Goal: Task Accomplishment & Management: Complete application form

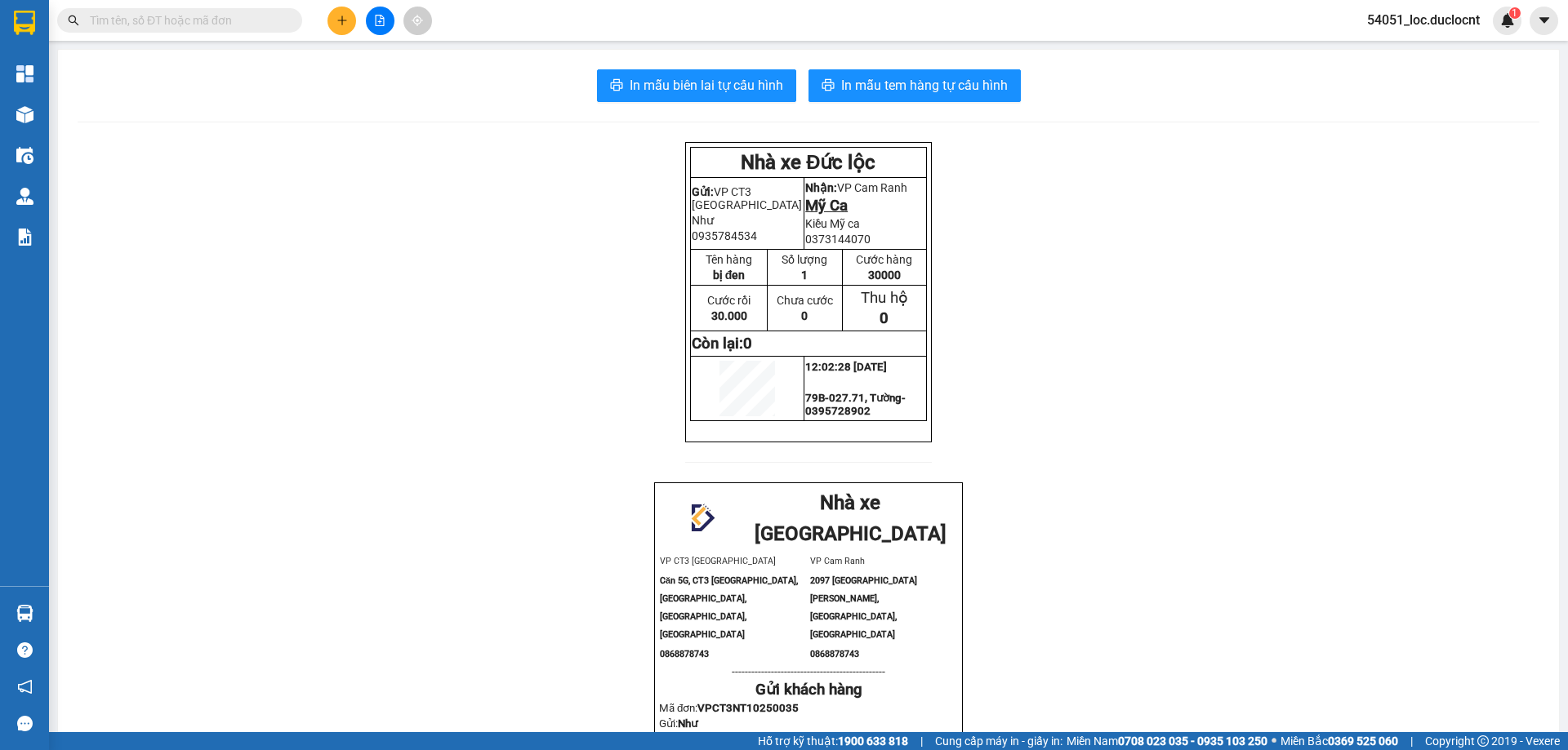
click at [349, 24] on button at bounding box center [341, 21] width 29 height 29
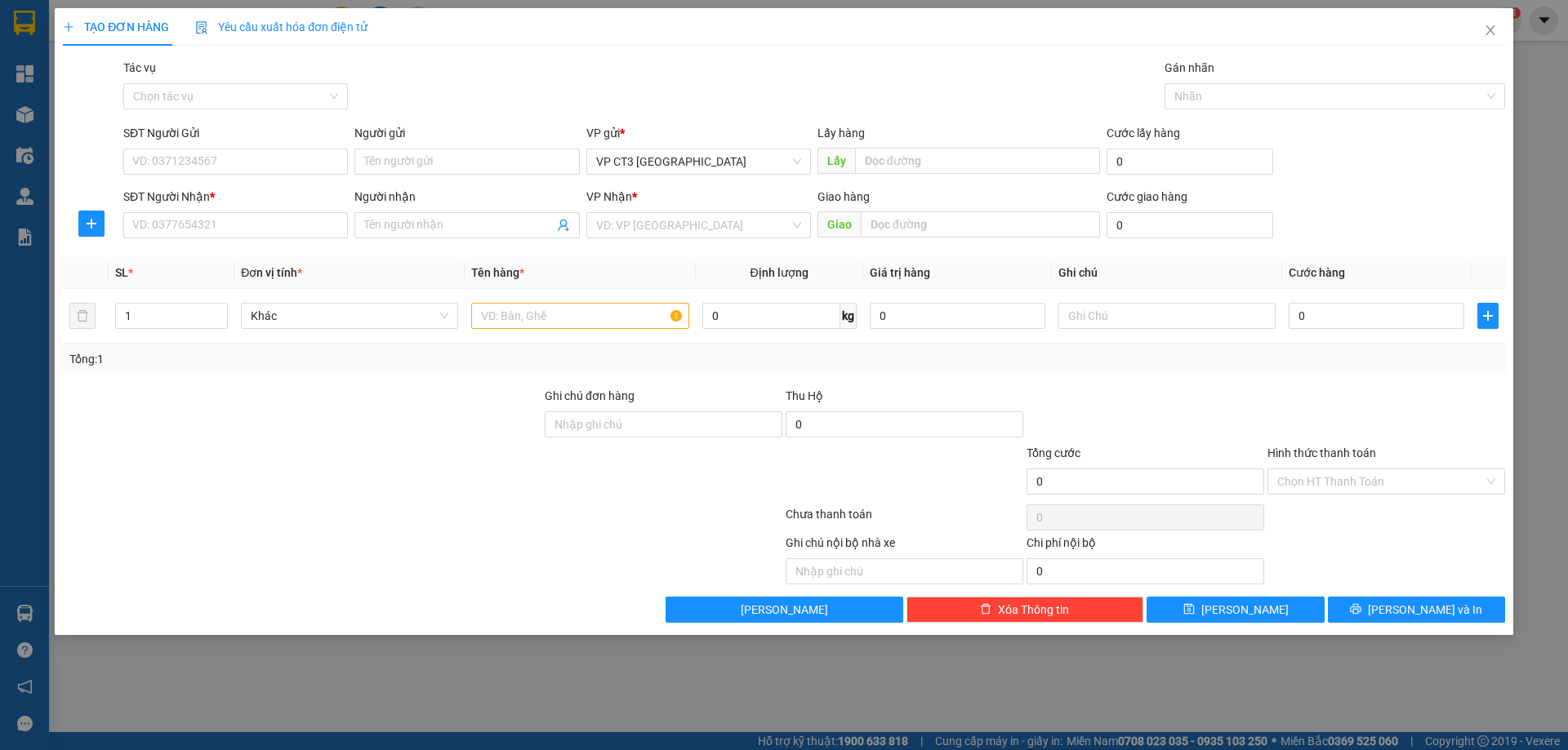
click at [292, 81] on div "Tác vụ" at bounding box center [235, 71] width 225 height 25
click at [266, 85] on input "Tác vụ" at bounding box center [230, 96] width 194 height 25
click at [254, 151] on div "Nhập hàng kho nhận" at bounding box center [235, 155] width 205 height 18
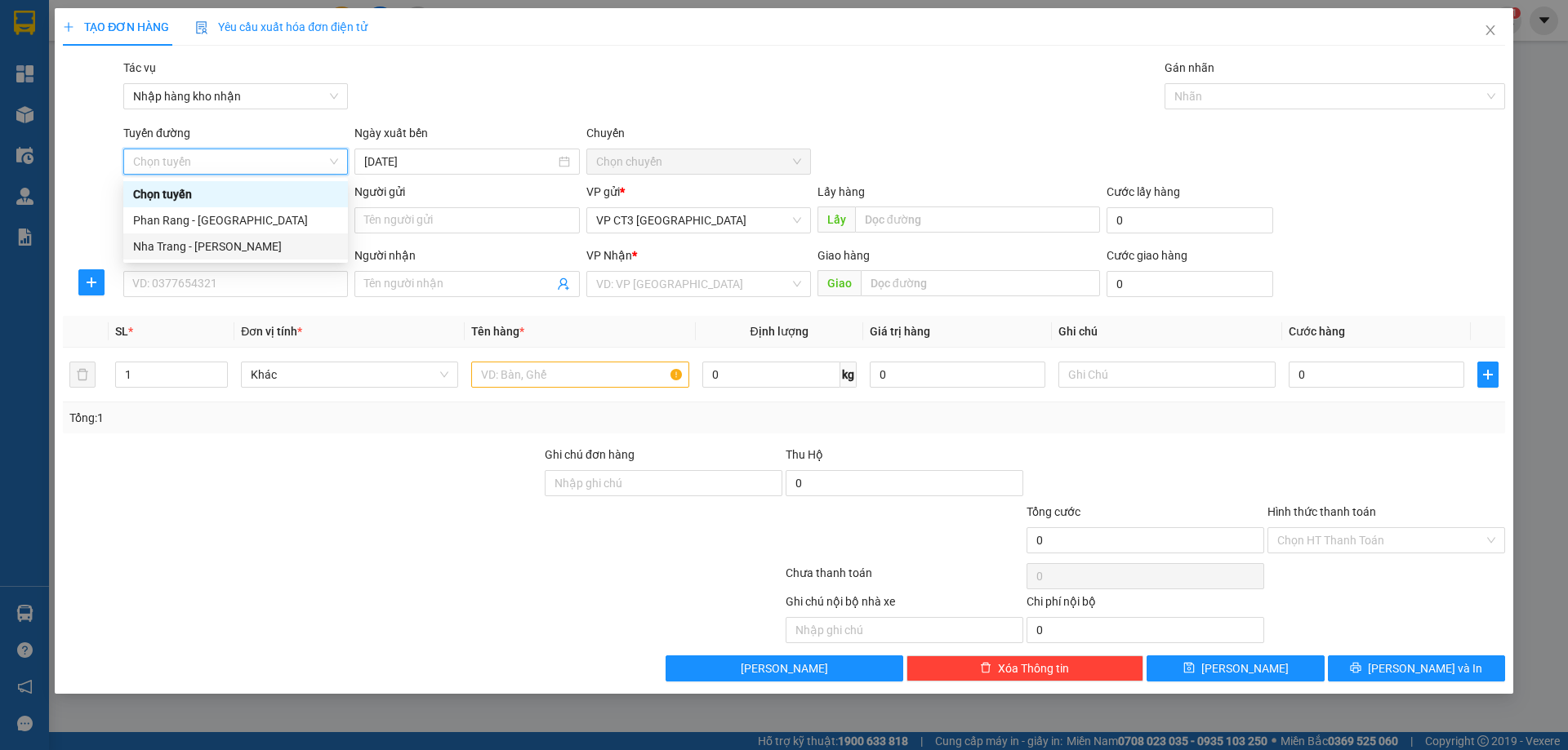
click at [245, 254] on div "Nha Trang - [PERSON_NAME]" at bounding box center [235, 246] width 205 height 18
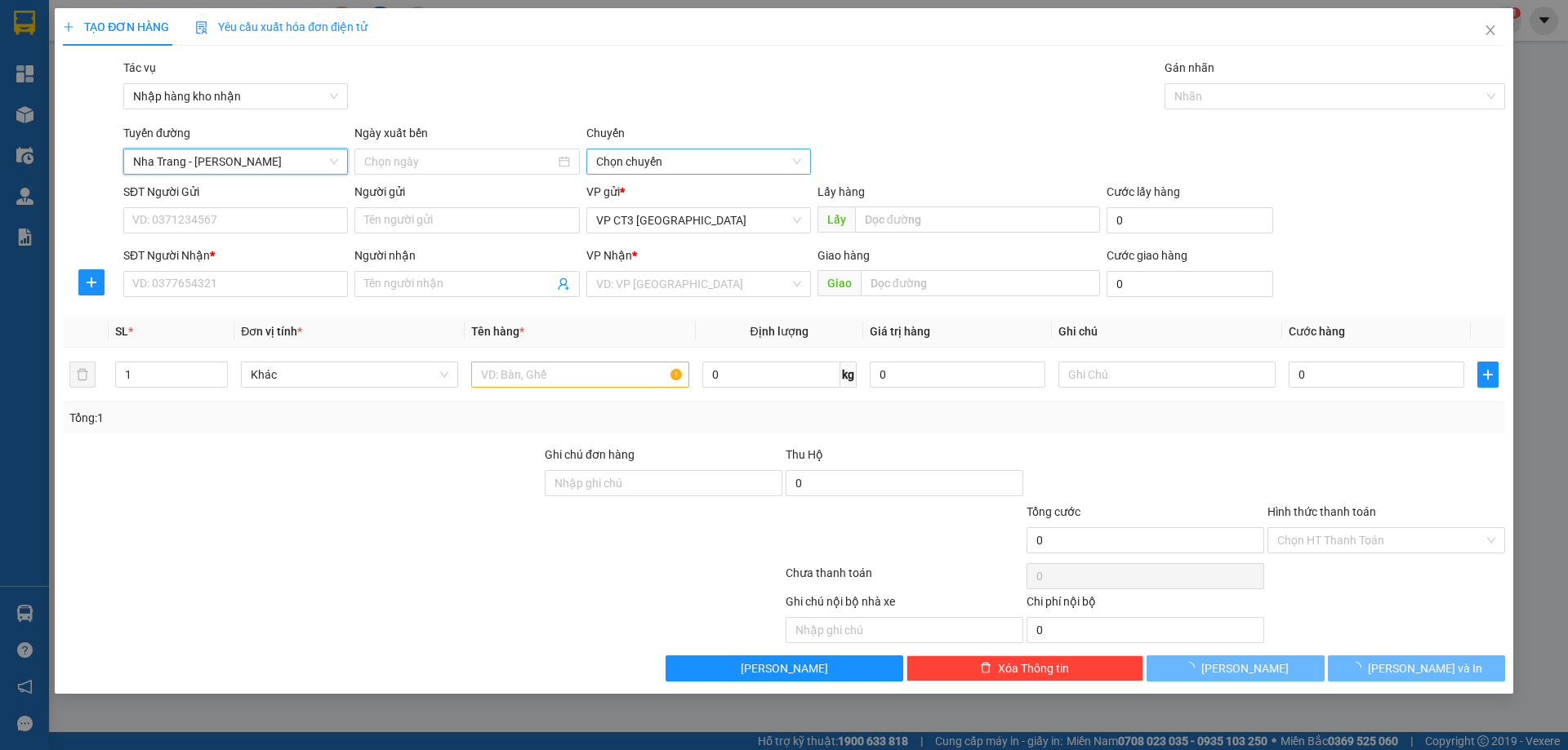
click at [660, 156] on span "Chọn chuyến" at bounding box center [699, 161] width 205 height 25
type input "[DATE]"
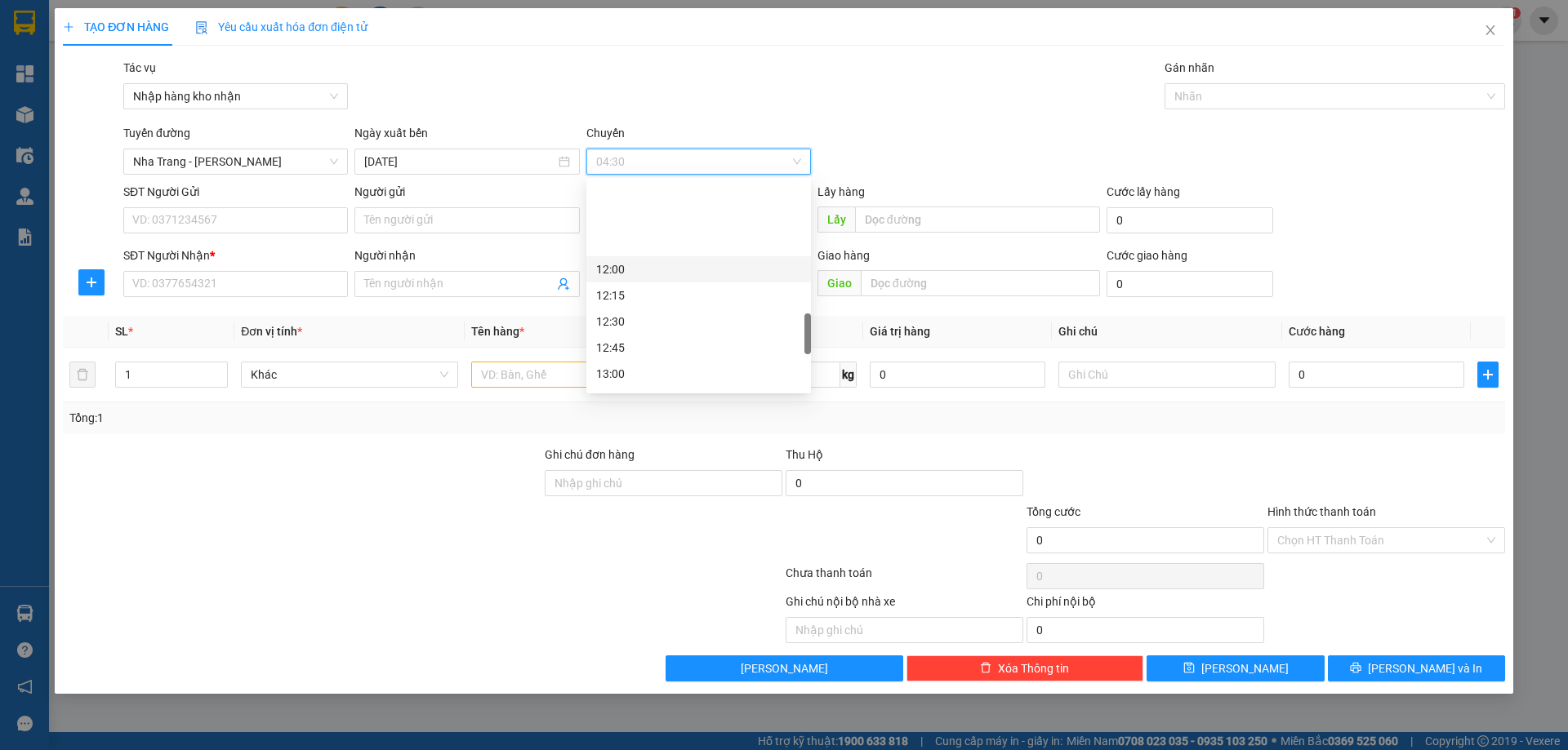
scroll to position [979, 0]
click at [639, 210] on div "13:45" at bounding box center [699, 208] width 205 height 18
click at [1245, 99] on div at bounding box center [1327, 96] width 316 height 20
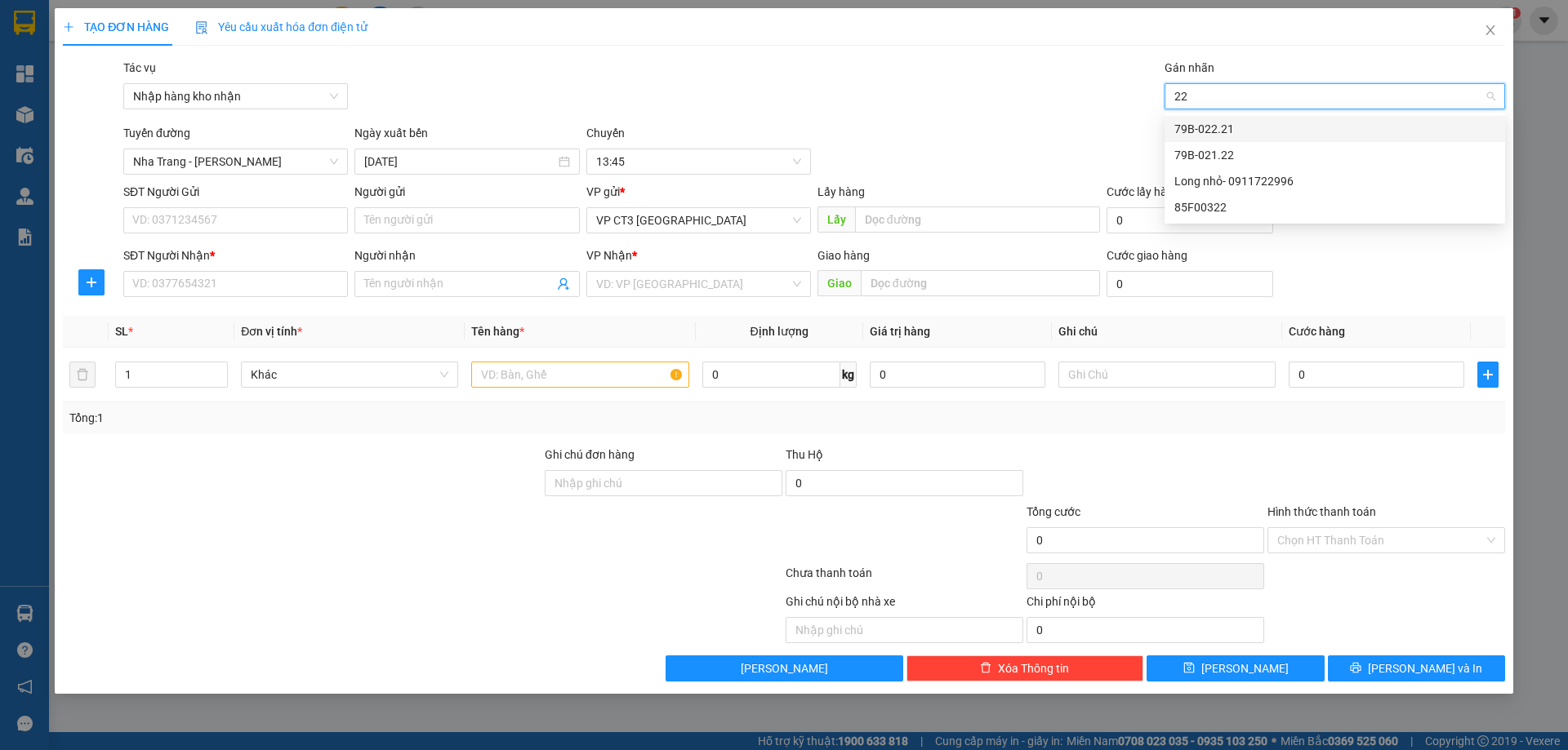
type input "221"
click at [1239, 126] on div "79B-022.21" at bounding box center [1333, 129] width 321 height 18
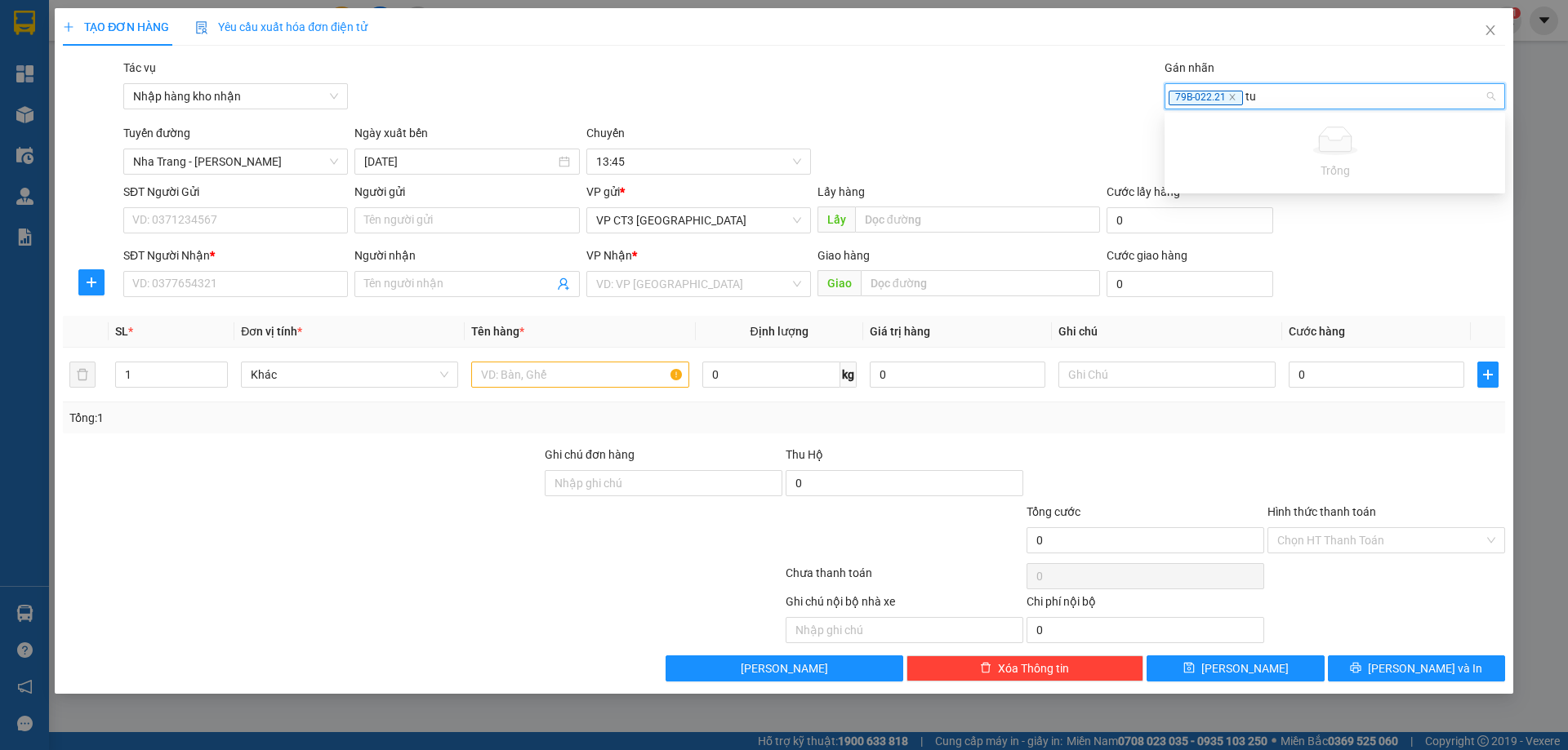
type input "t"
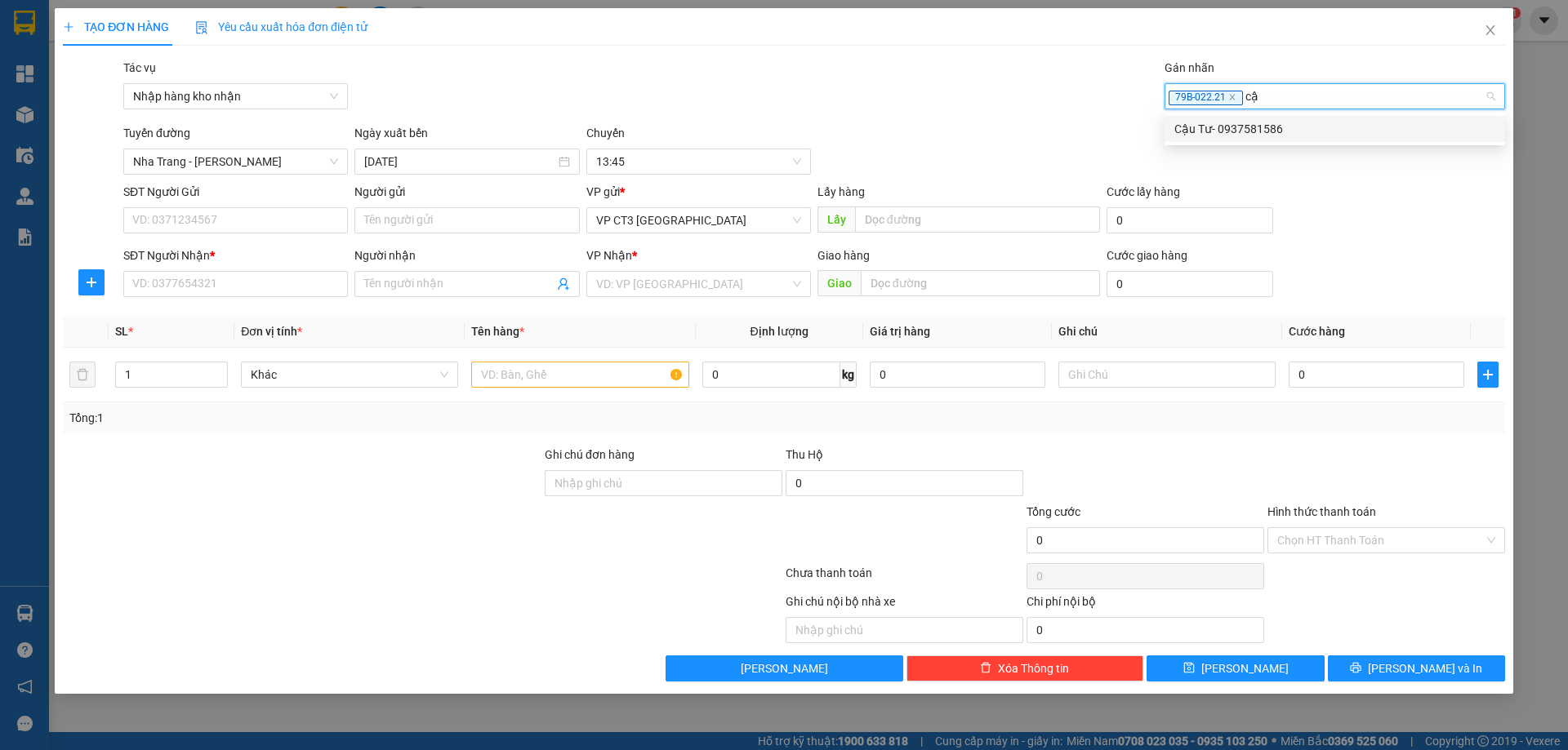
type input "cậu"
click at [1267, 120] on div "Cậu Tư- 0937581586" at bounding box center [1333, 129] width 321 height 18
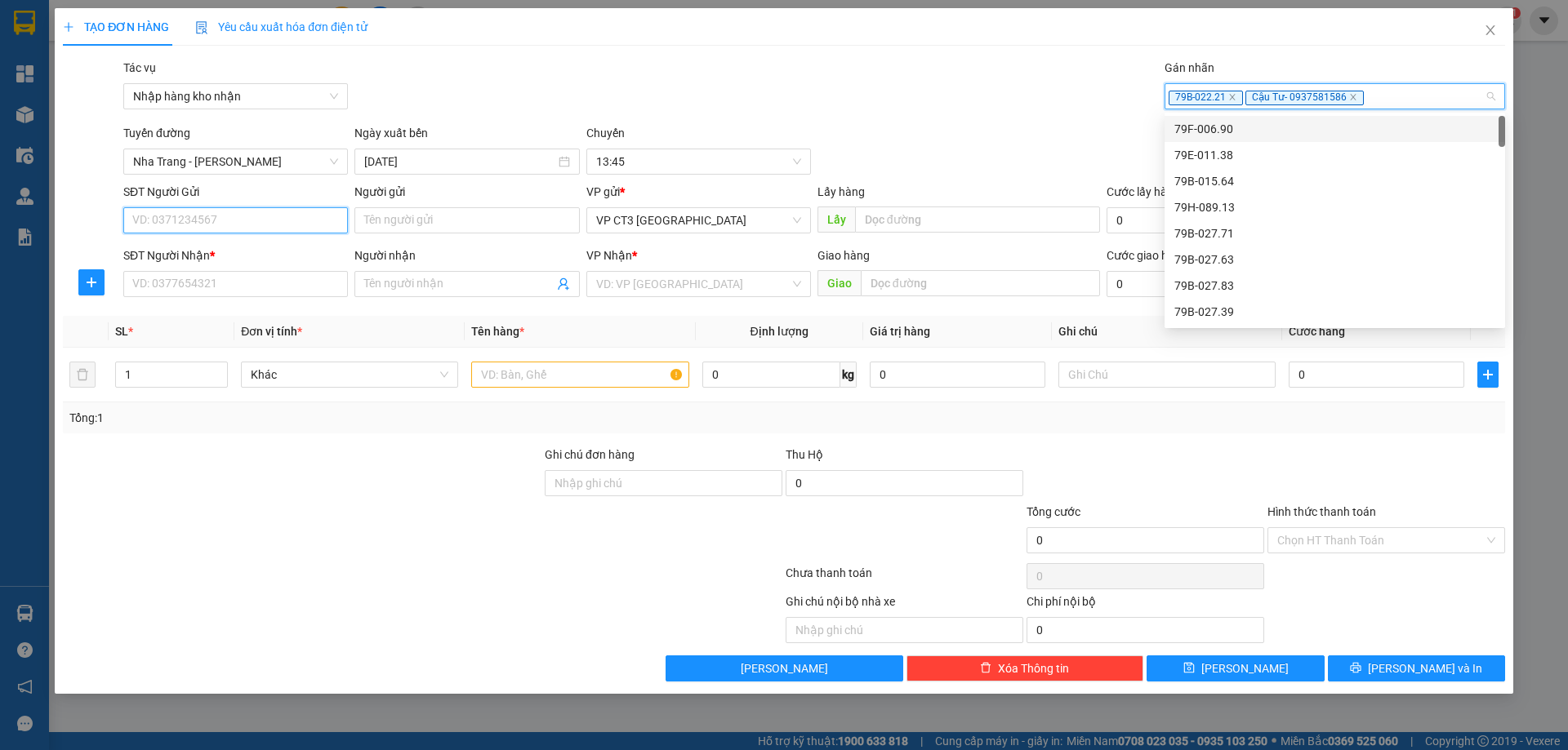
click at [282, 215] on input "SĐT Người Gửi" at bounding box center [235, 221] width 225 height 26
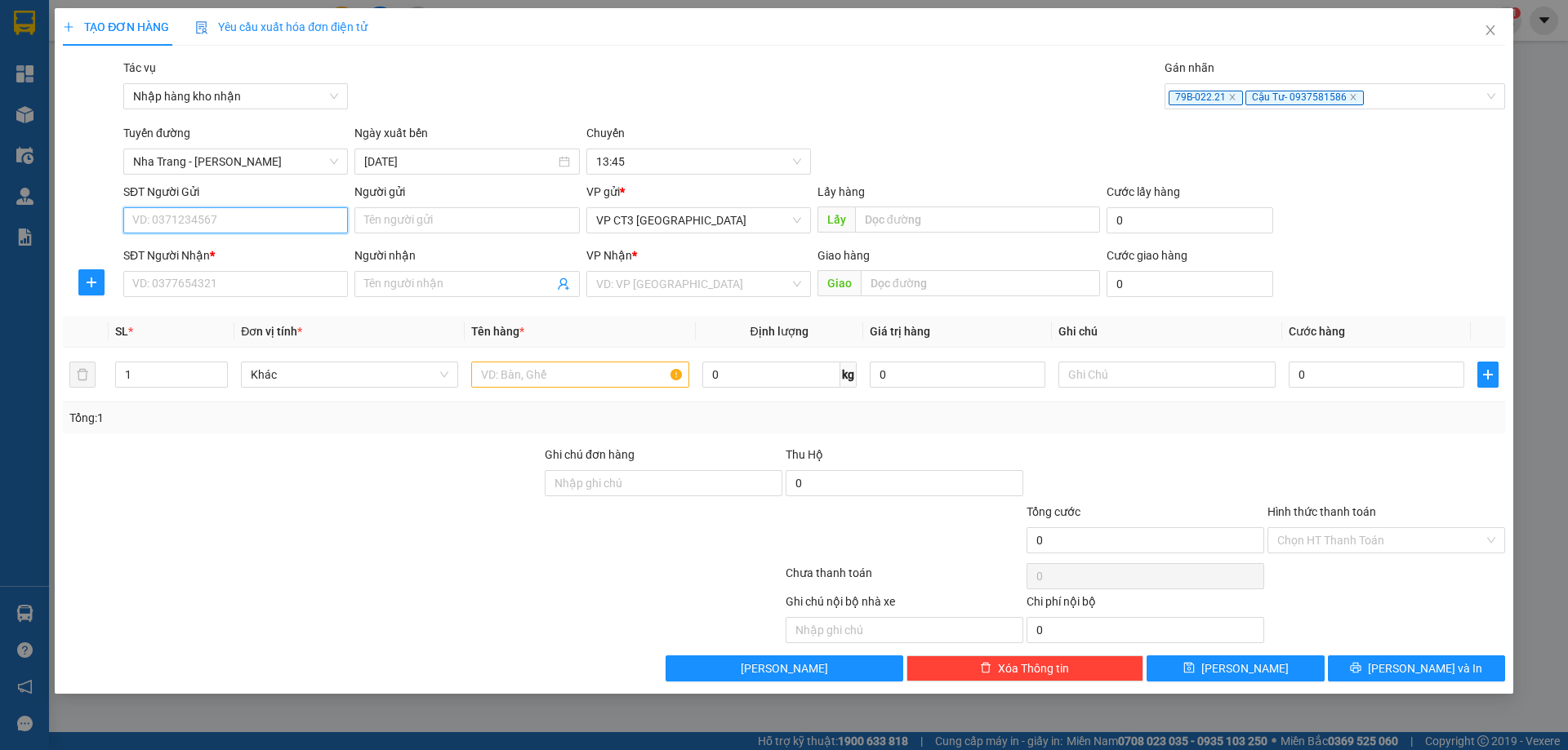
click at [314, 216] on input "SĐT Người Gửi" at bounding box center [235, 221] width 225 height 26
click at [293, 220] on input "SĐT Người Gửi" at bounding box center [235, 221] width 225 height 26
type input "0935792121"
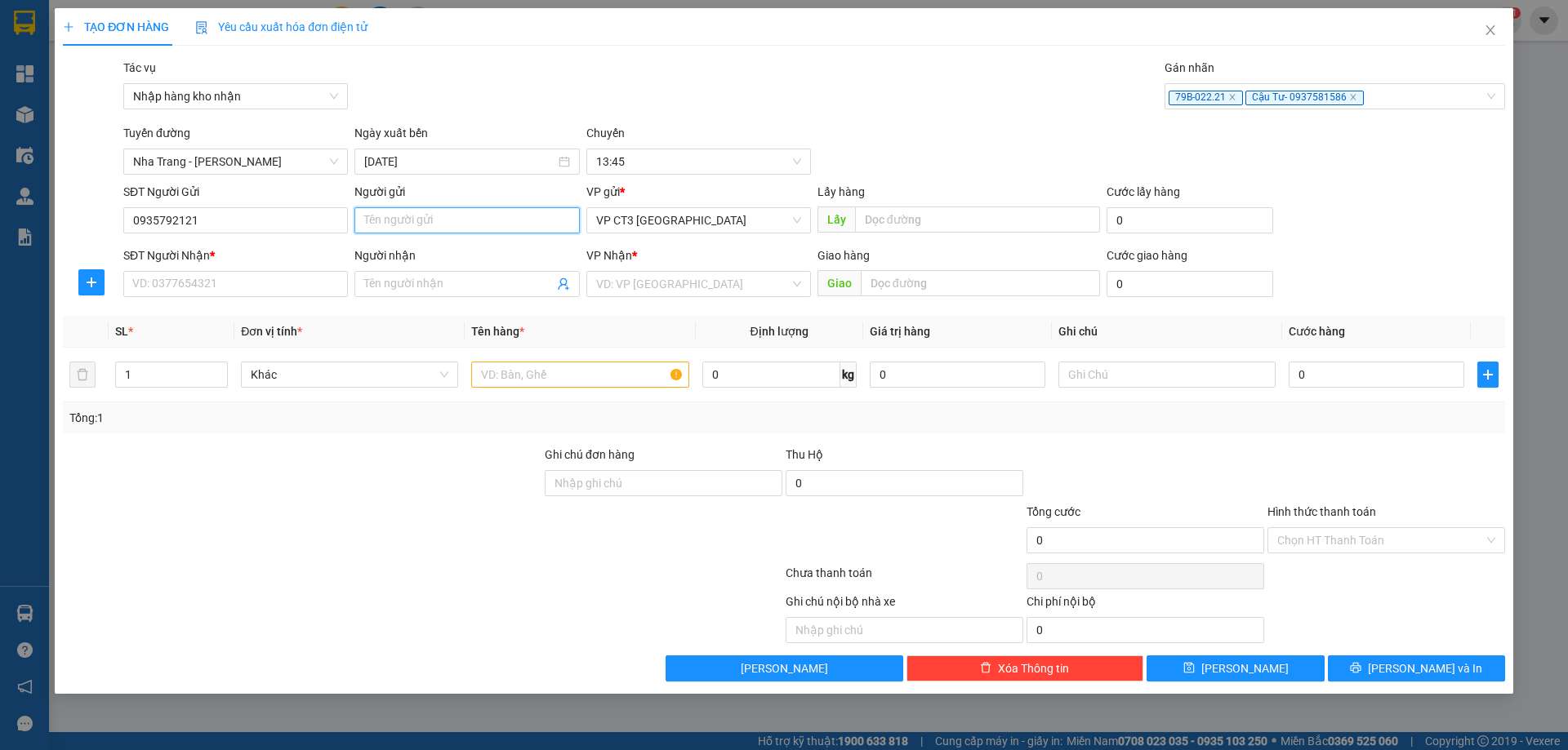
click at [409, 216] on input "Người gửi" at bounding box center [467, 221] width 225 height 26
type input "[PERSON_NAME]"
click at [269, 284] on input "SĐT Người Nhận *" at bounding box center [235, 284] width 225 height 26
type input "0374860172"
click at [397, 283] on input "Người nhận" at bounding box center [458, 284] width 189 height 18
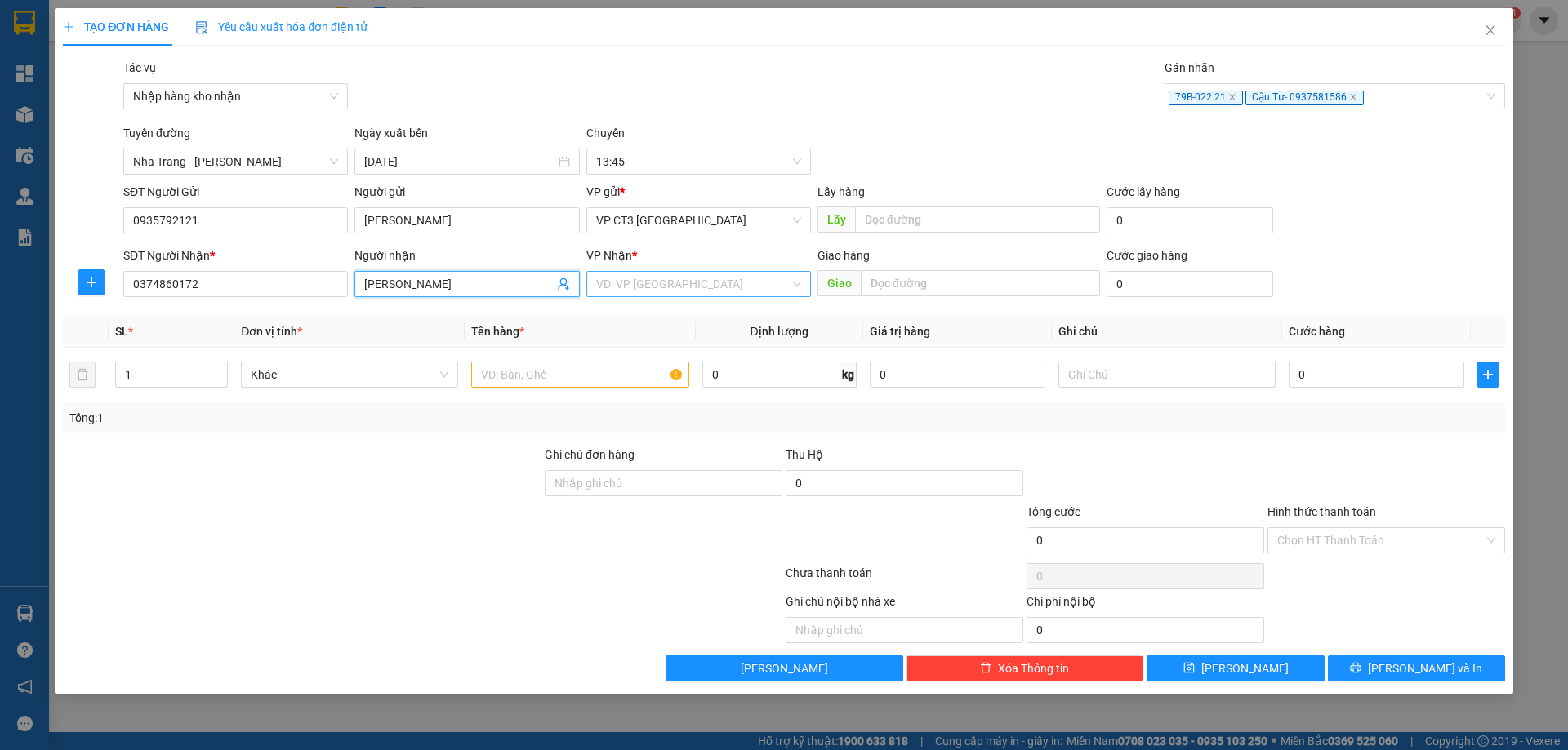
type input "[PERSON_NAME]"
click at [725, 278] on input "search" at bounding box center [693, 284] width 194 height 25
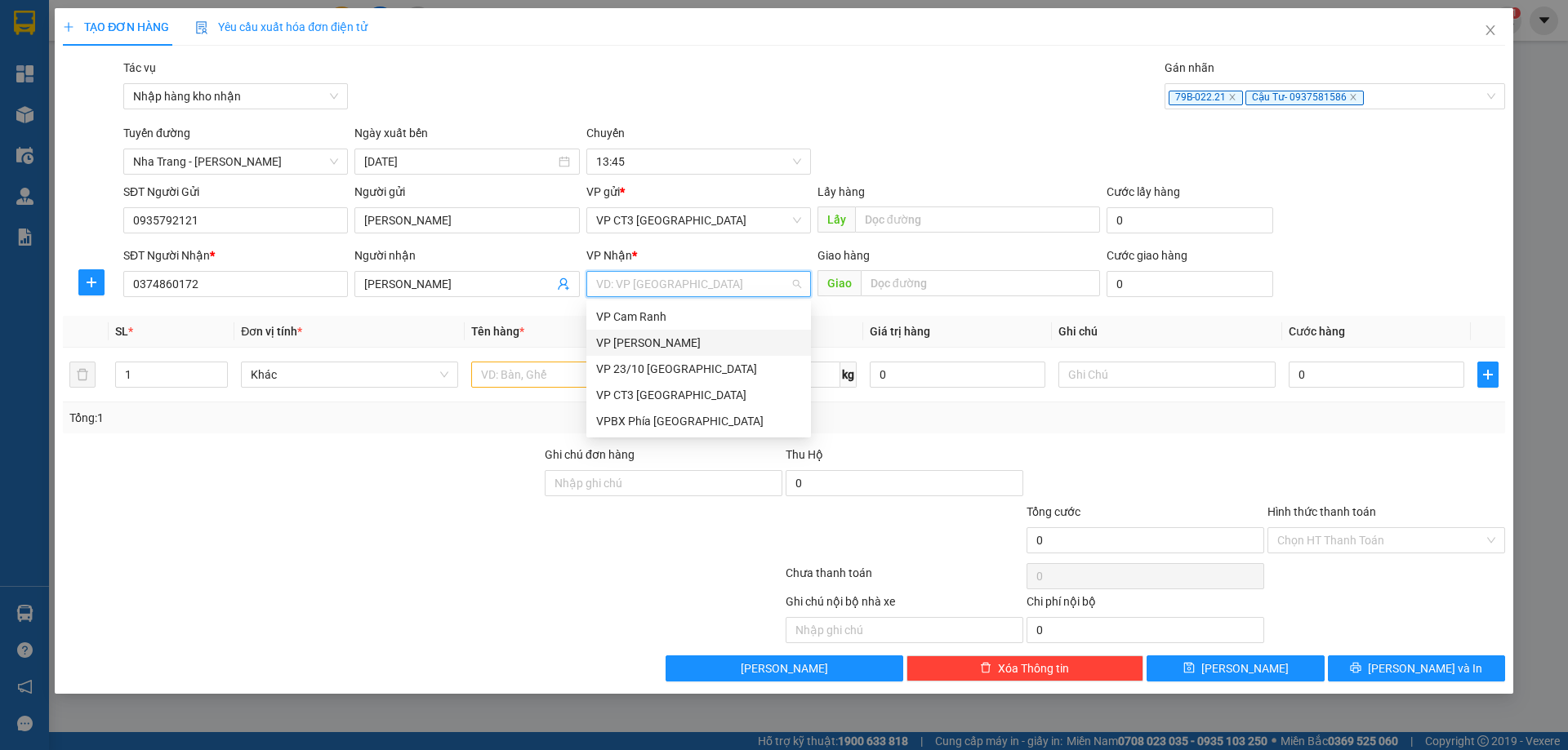
click at [666, 335] on div "VP [PERSON_NAME]" at bounding box center [699, 343] width 205 height 18
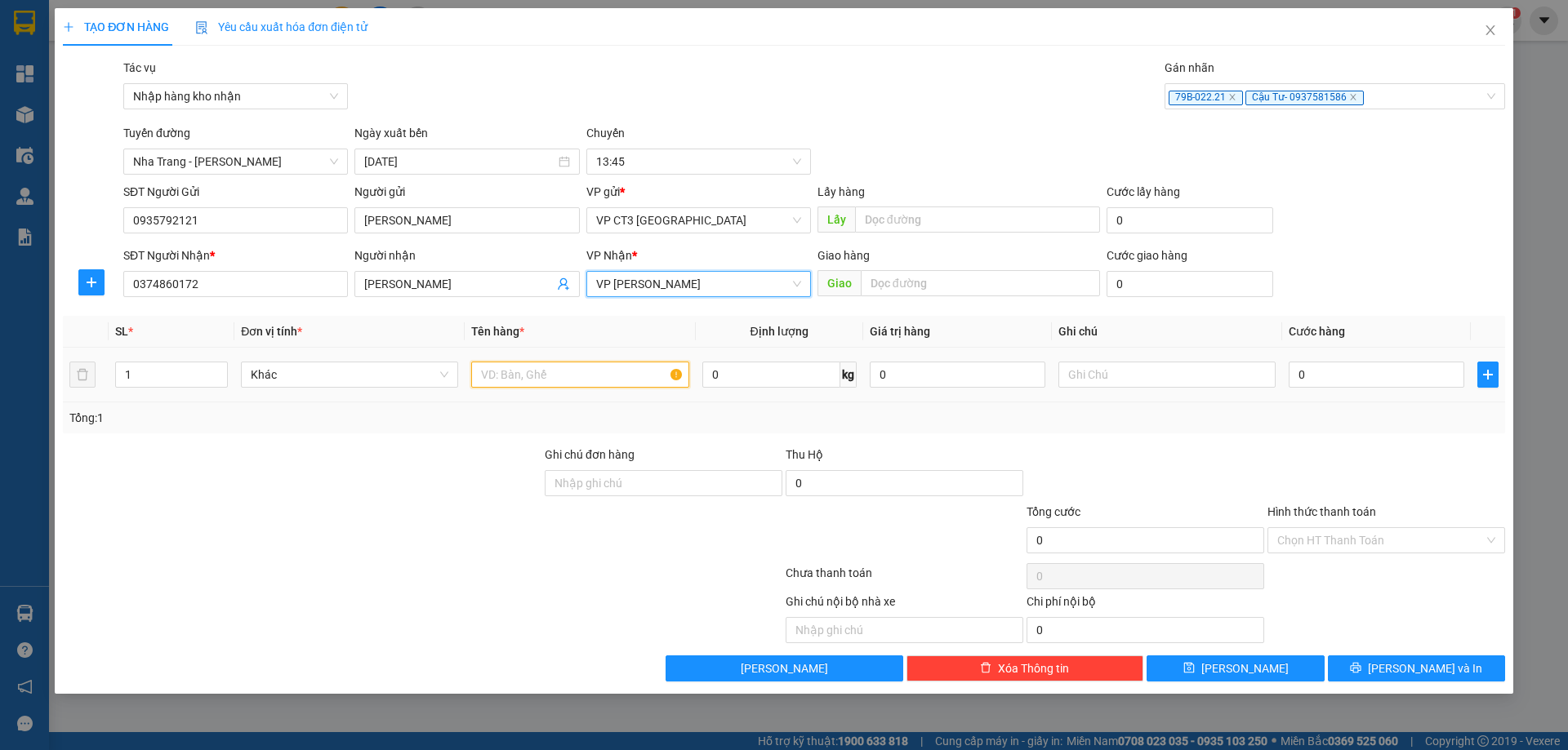
click at [551, 375] on input "text" at bounding box center [579, 375] width 218 height 26
type input "Hồ sơ"
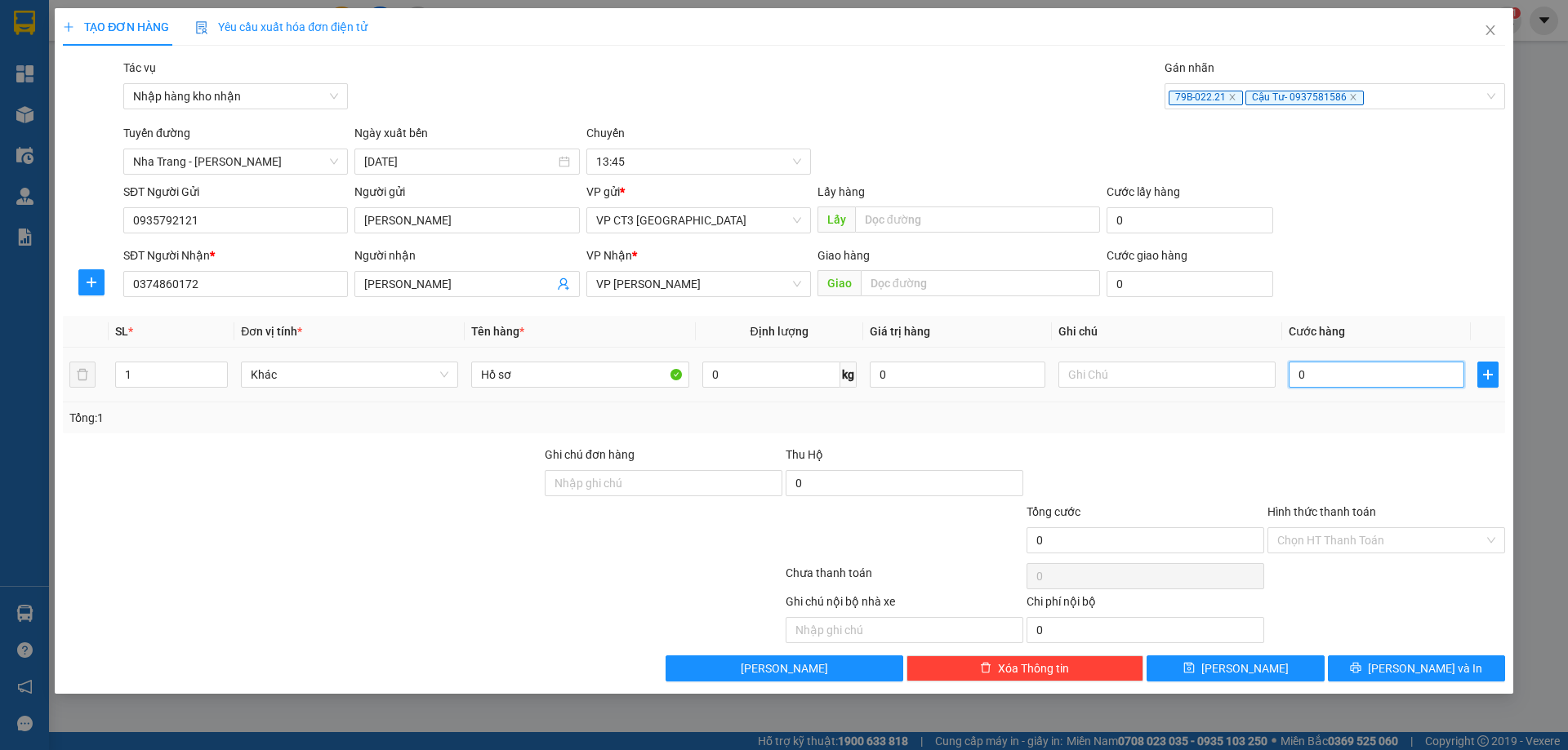
click at [1326, 373] on input "0" at bounding box center [1376, 375] width 176 height 26
type input "2"
type input "20"
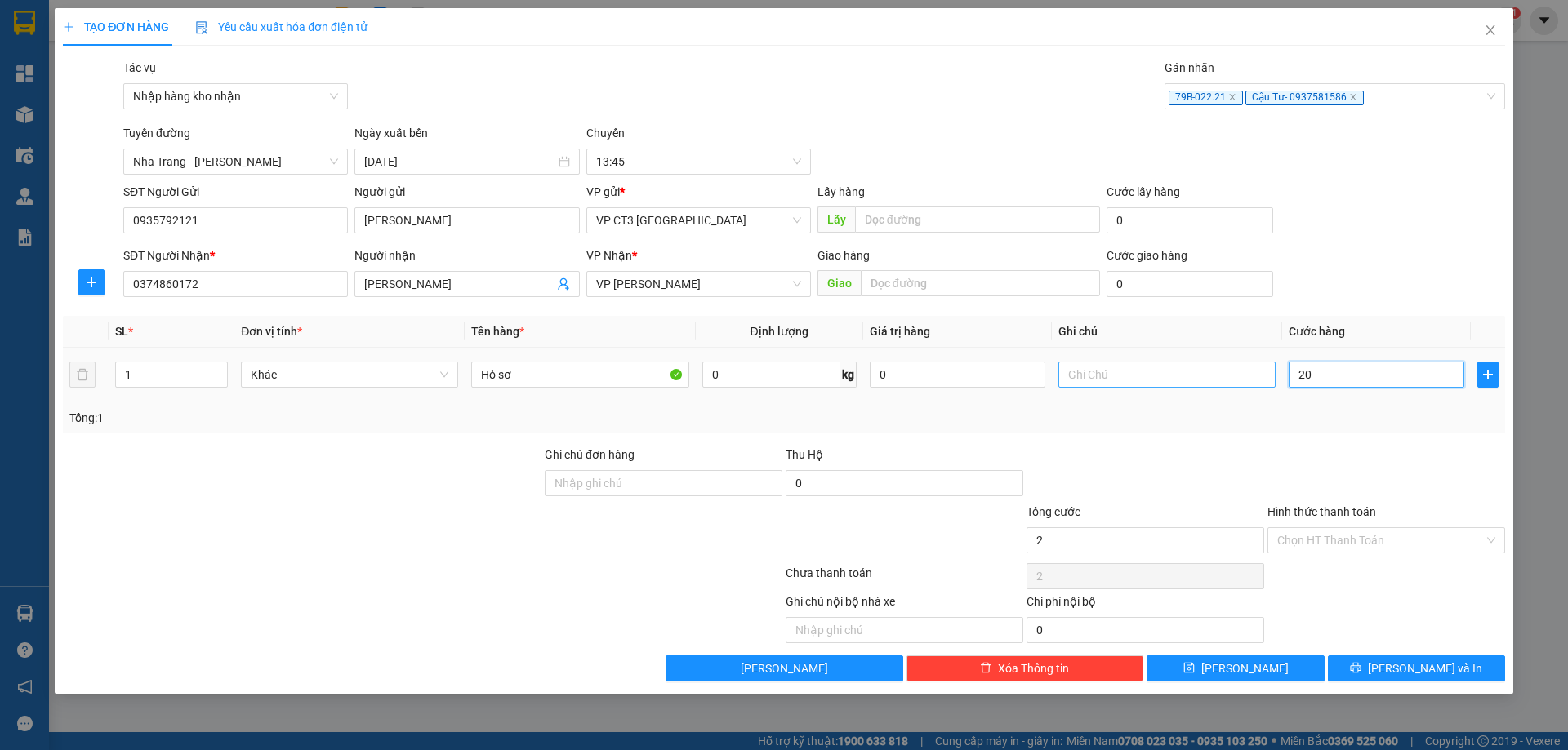
type input "20"
type input "200"
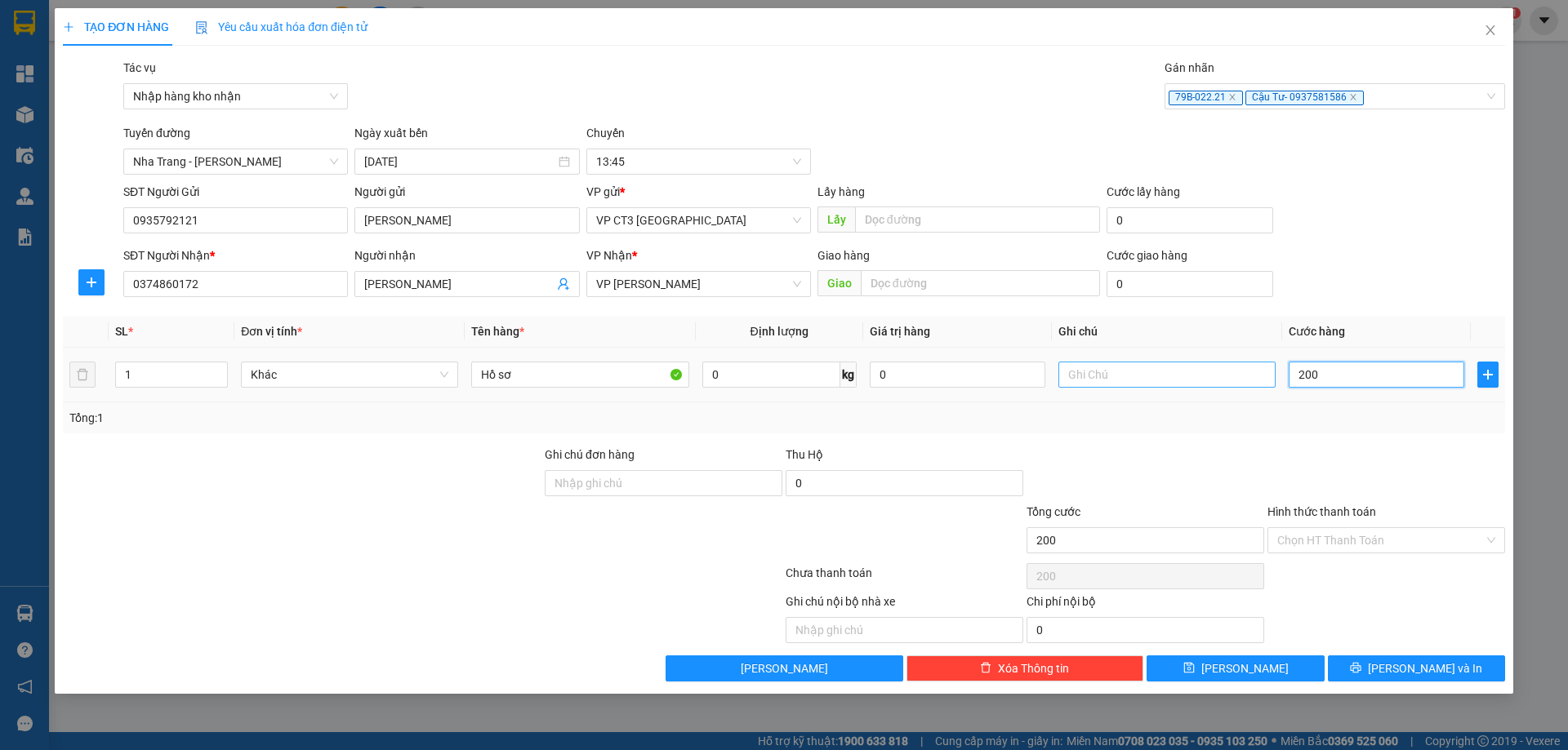
type input "2.000"
type input "20.000"
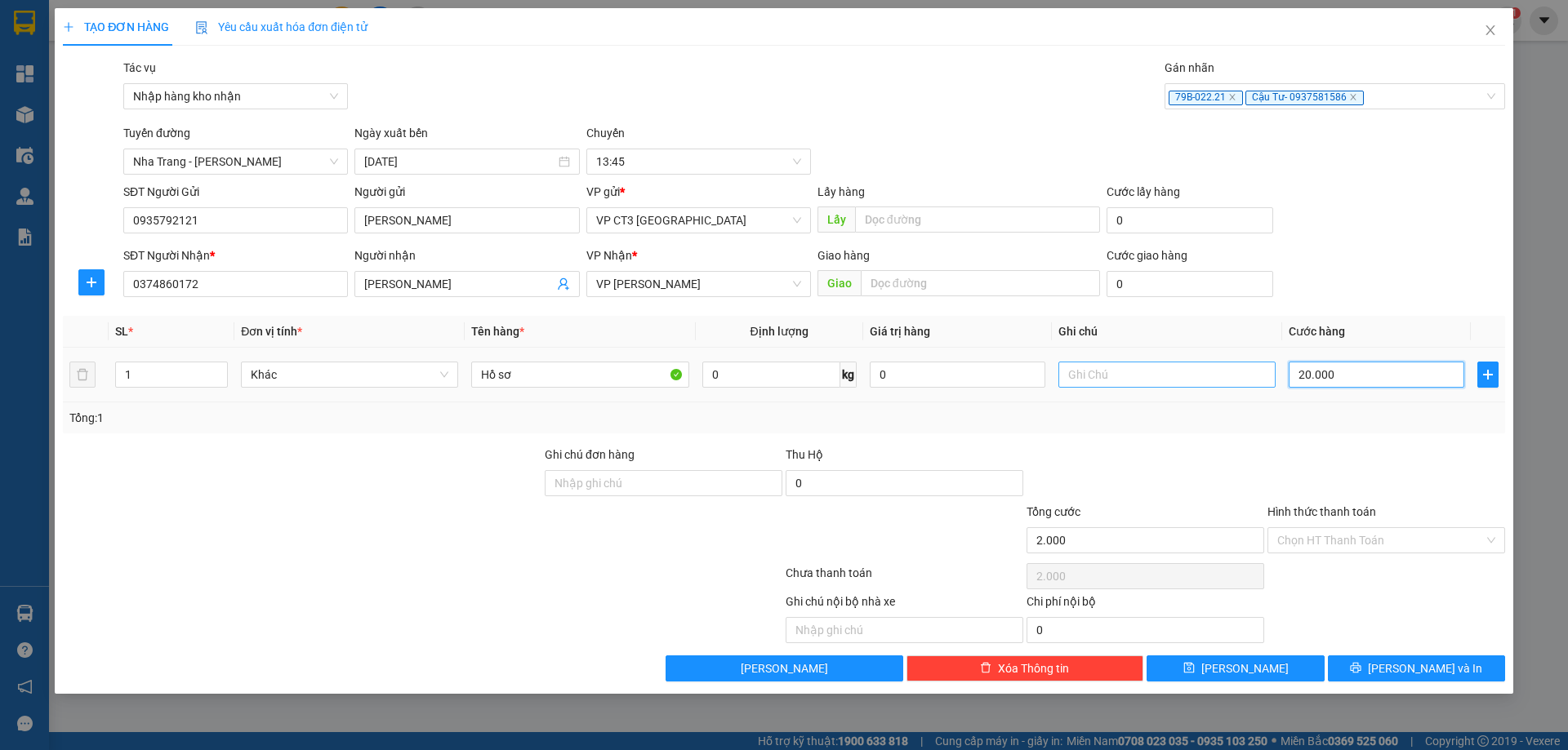
type input "20.000"
type input "200.000"
type input "20.000"
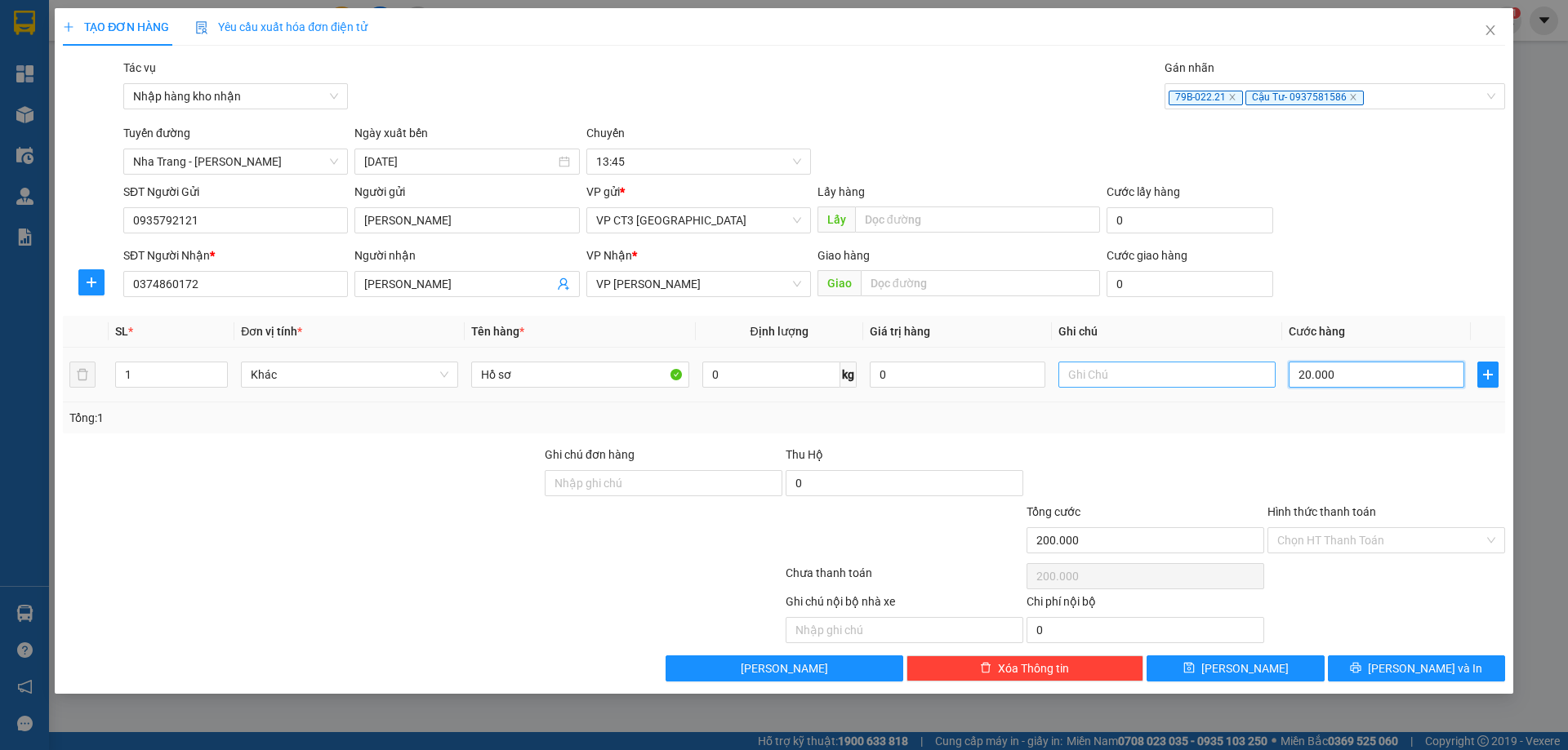
type input "20.000"
click at [1419, 661] on span "[PERSON_NAME] và In" at bounding box center [1424, 669] width 114 height 18
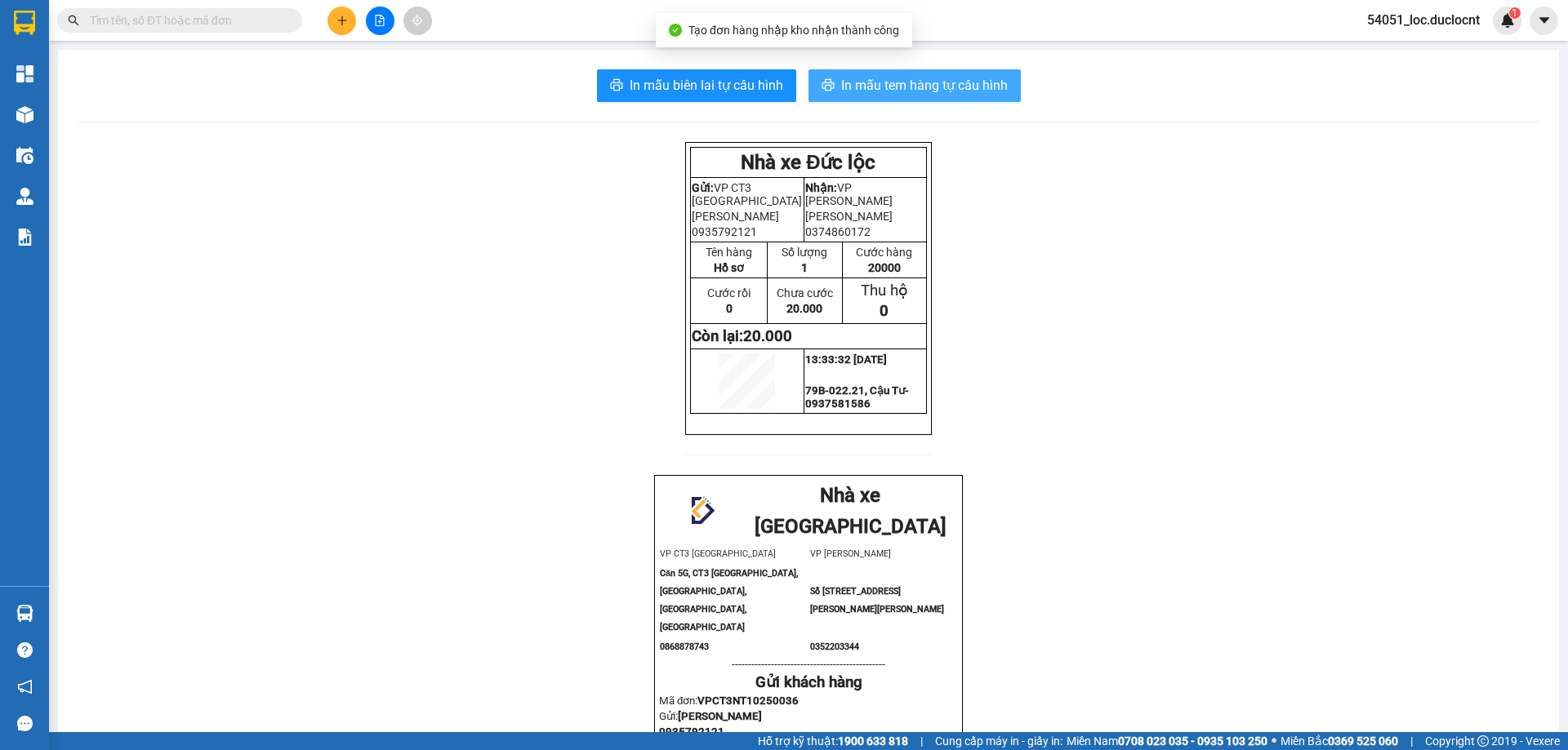
click at [878, 89] on span "In mẫu tem hàng tự cấu hình" at bounding box center [924, 85] width 167 height 21
